Goal: Check status: Check status

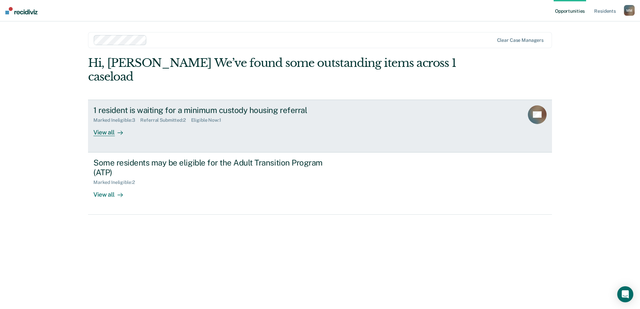
click at [184, 133] on div "1 resident is waiting for a minimum custody housing referral Marked Ineligible …" at bounding box center [218, 120] width 251 height 31
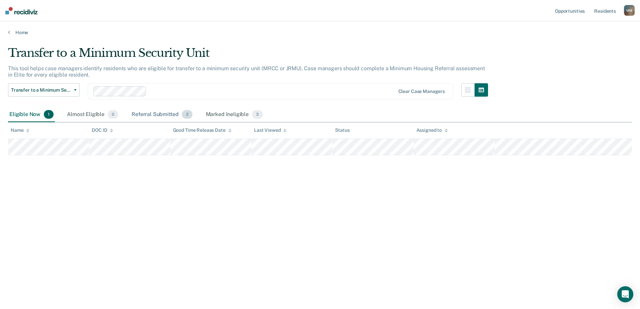
click at [155, 116] on div "Referral Submitted 2" at bounding box center [161, 114] width 63 height 15
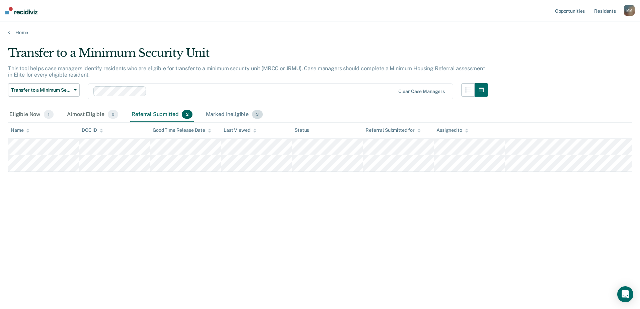
click at [231, 114] on div "Marked Ineligible 3" at bounding box center [235, 114] width 60 height 15
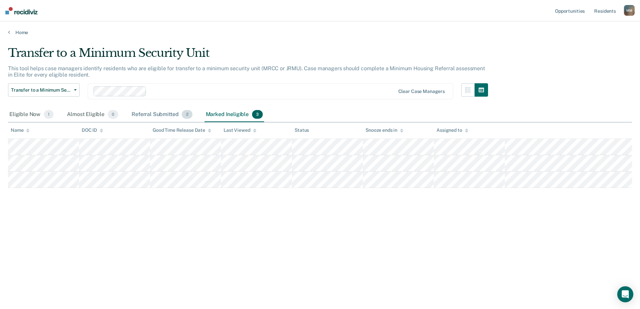
click at [170, 117] on div "Referral Submitted 2" at bounding box center [161, 114] width 63 height 15
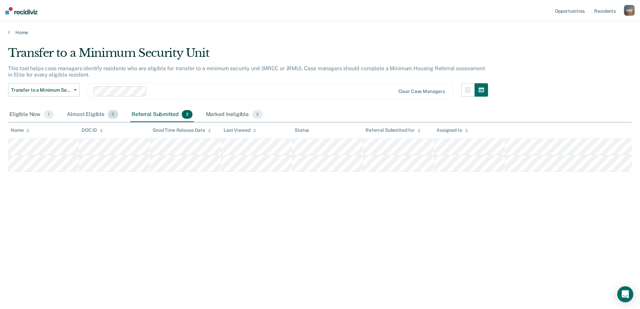
click at [92, 113] on div "Almost Eligible 0" at bounding box center [93, 114] width 54 height 15
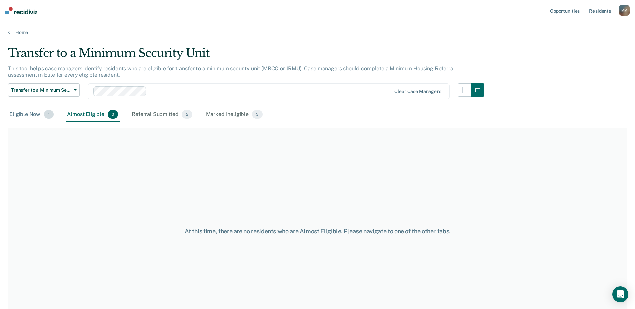
click at [29, 115] on div "Eligible Now 1" at bounding box center [31, 114] width 47 height 15
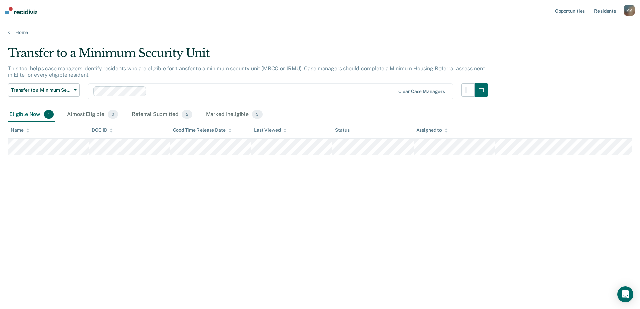
click at [630, 11] on div "M M" at bounding box center [629, 10] width 11 height 11
click at [607, 12] on link "Resident s" at bounding box center [605, 10] width 24 height 21
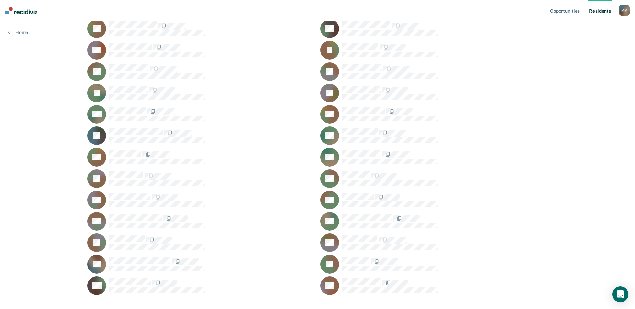
scroll to position [179, 0]
